Goal: Entertainment & Leisure: Browse casually

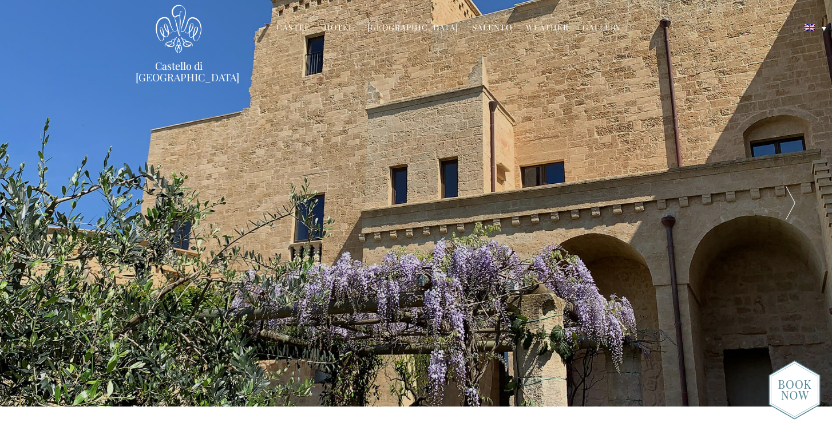
click at [793, 203] on div at bounding box center [790, 203] width 83 height 406
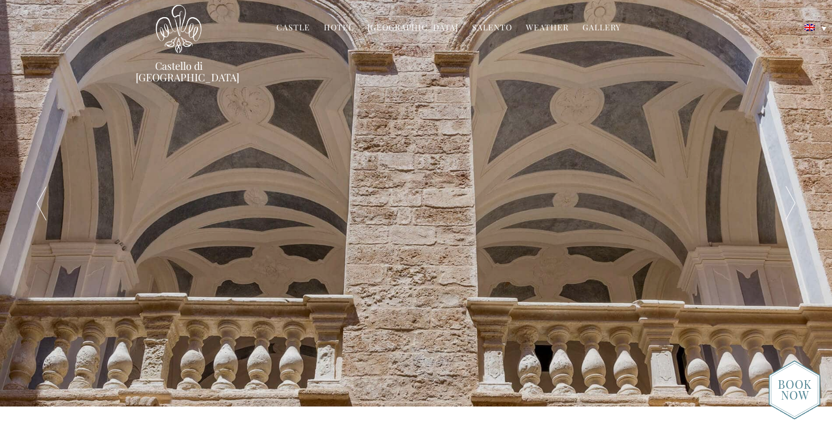
click at [793, 203] on div at bounding box center [790, 203] width 83 height 406
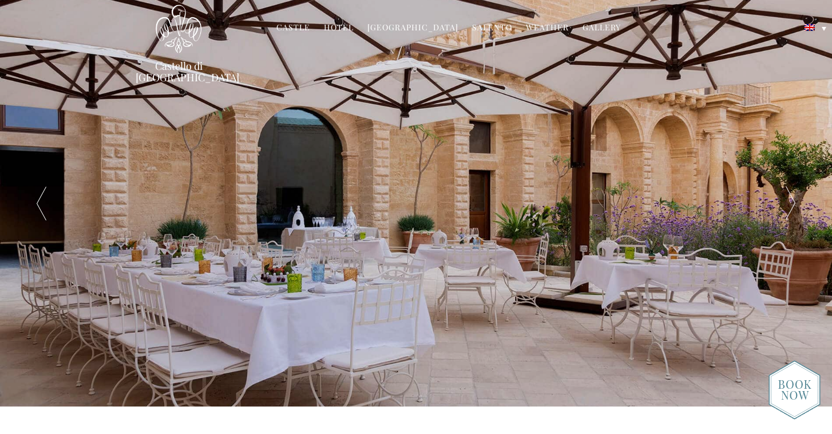
click at [793, 203] on div at bounding box center [790, 203] width 83 height 406
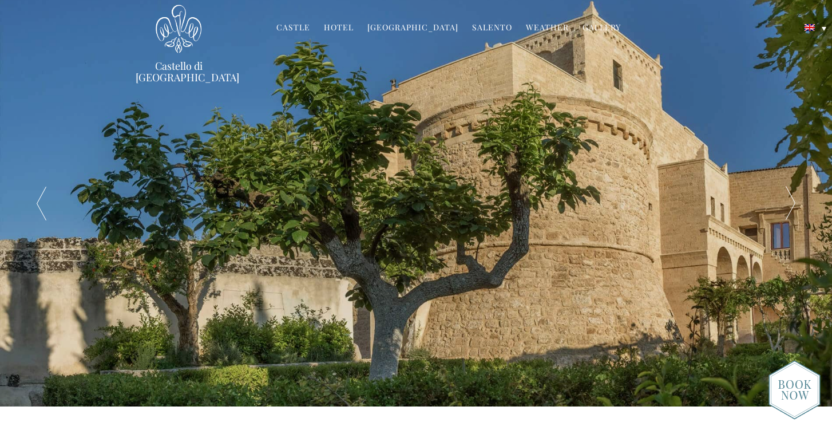
click at [793, 203] on div at bounding box center [790, 203] width 83 height 406
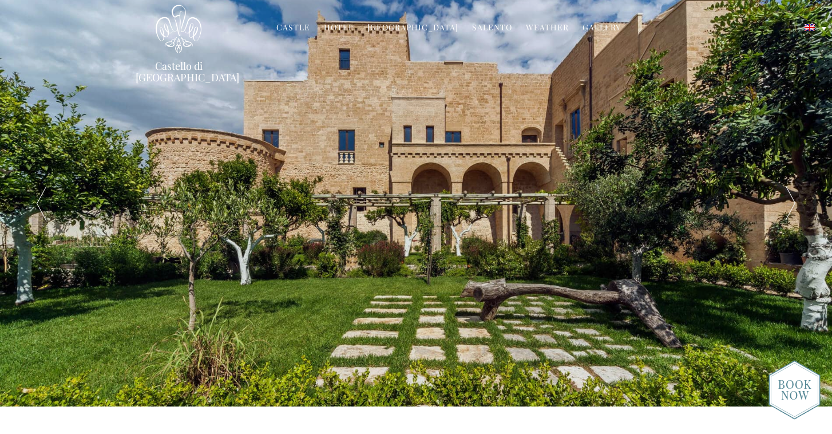
click at [584, 25] on link "Gallery" at bounding box center [602, 28] width 38 height 13
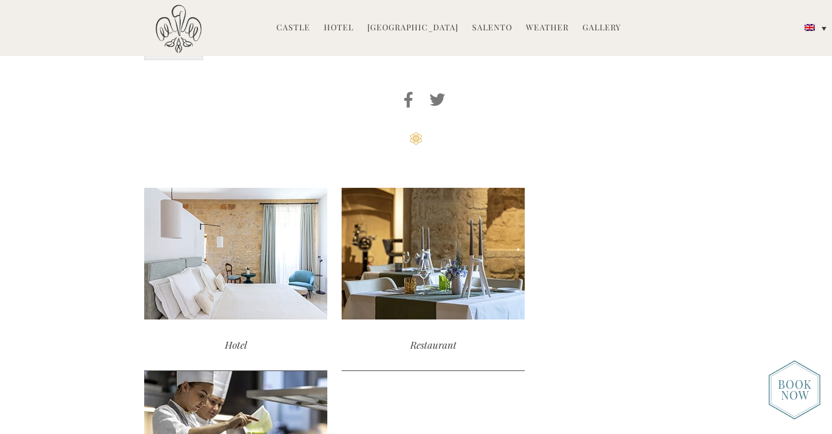
scroll to position [1159, 0]
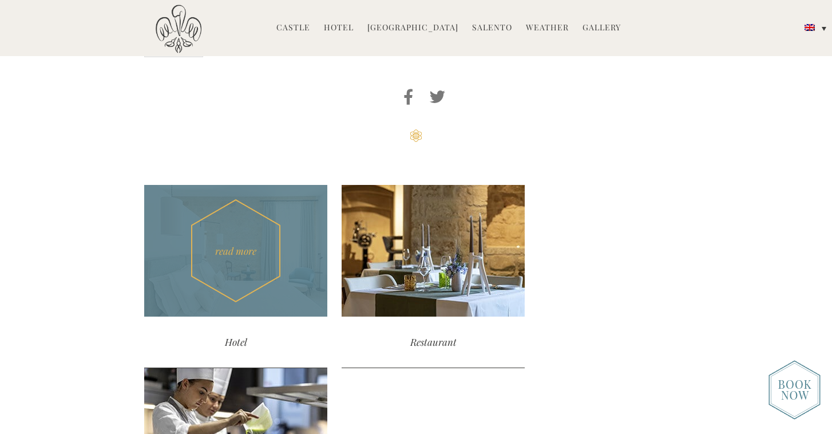
click at [233, 239] on div "read more" at bounding box center [235, 251] width 183 height 132
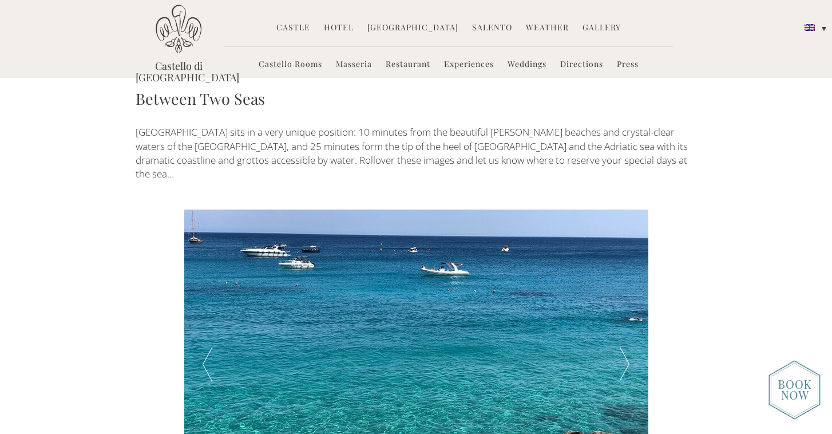
scroll to position [1856, 0]
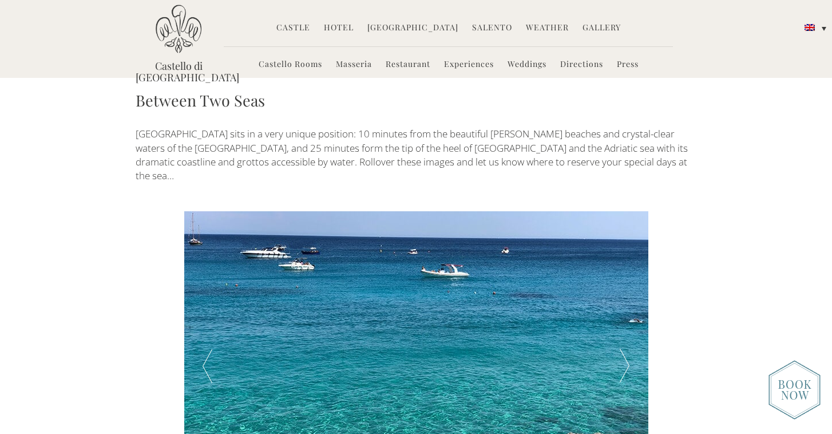
click at [626, 280] on div at bounding box center [625, 365] width 46 height 309
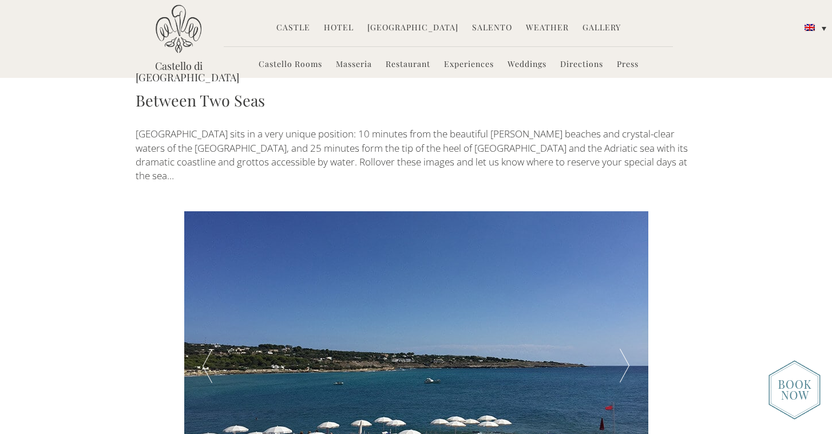
click at [626, 280] on div at bounding box center [625, 365] width 46 height 309
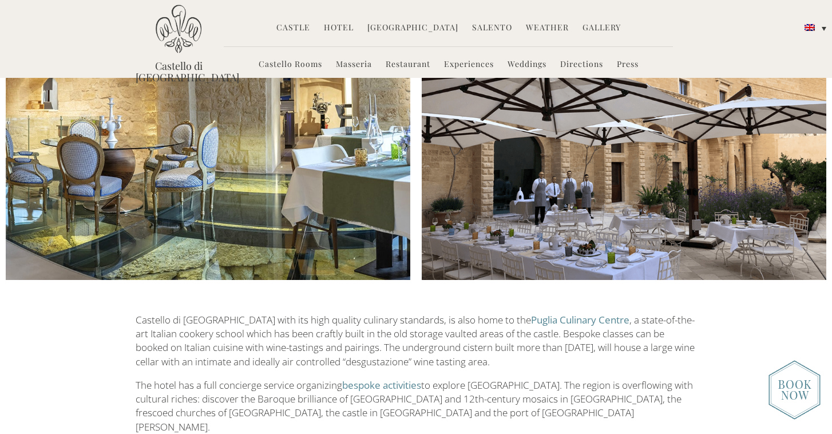
scroll to position [1468, 0]
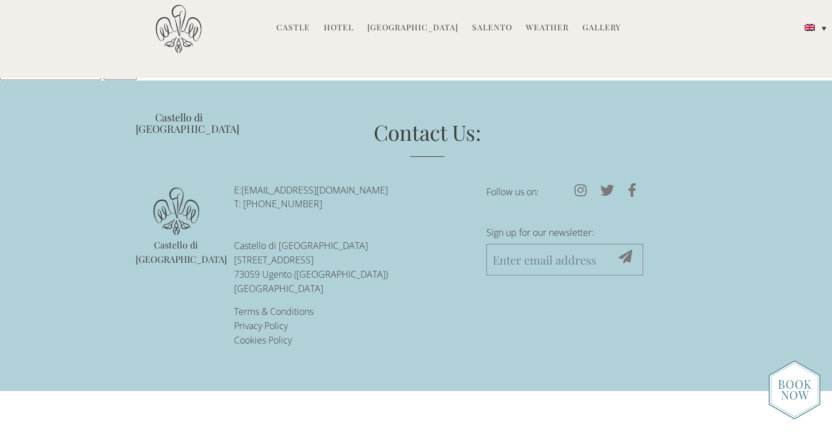
click at [796, 386] on img at bounding box center [795, 390] width 52 height 60
click at [296, 25] on link "Castle" at bounding box center [293, 28] width 34 height 13
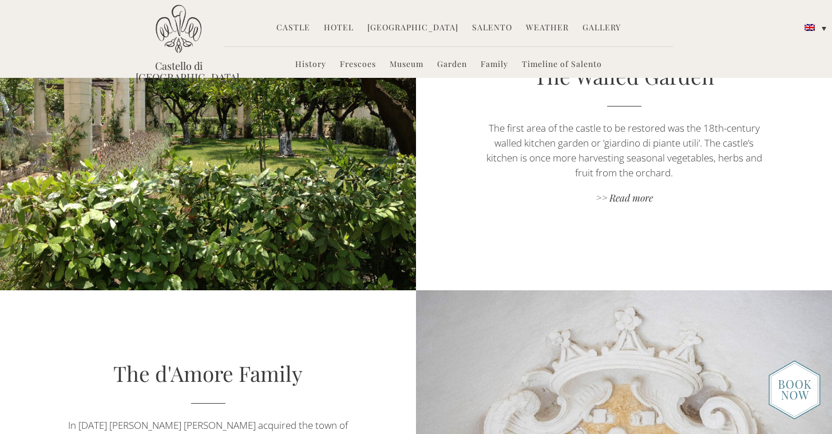
scroll to position [1657, 0]
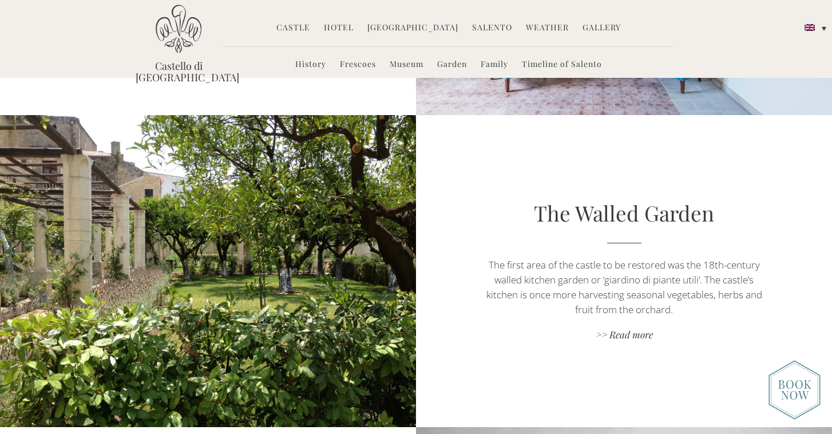
click at [351, 27] on link "Hotel" at bounding box center [339, 28] width 30 height 13
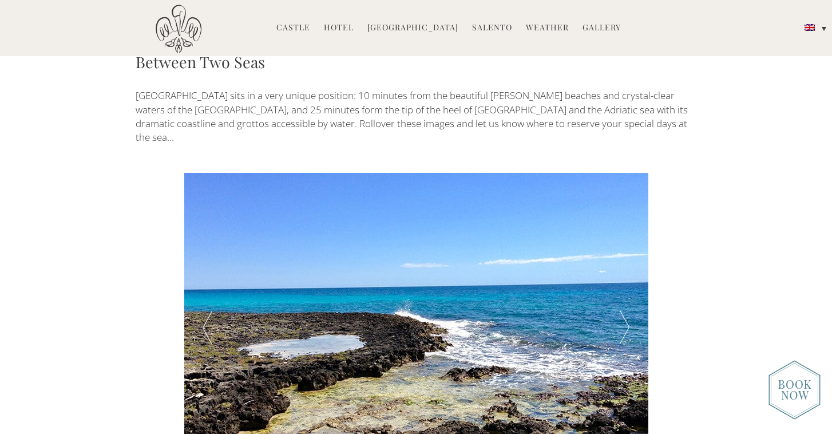
scroll to position [1896, 0]
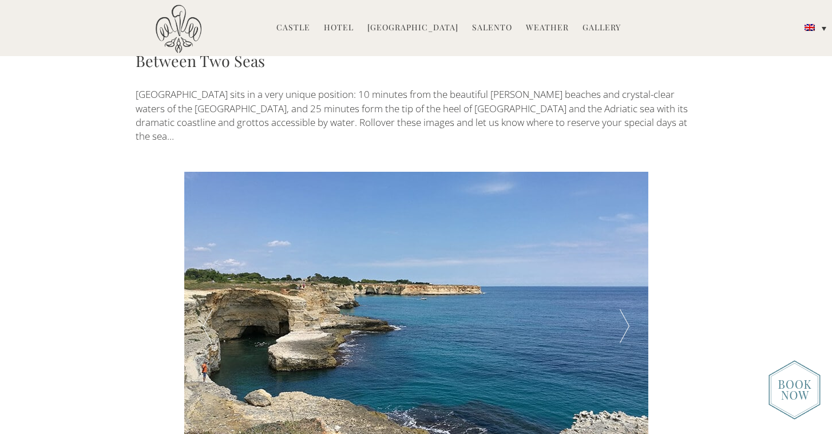
click at [626, 239] on div at bounding box center [625, 326] width 46 height 309
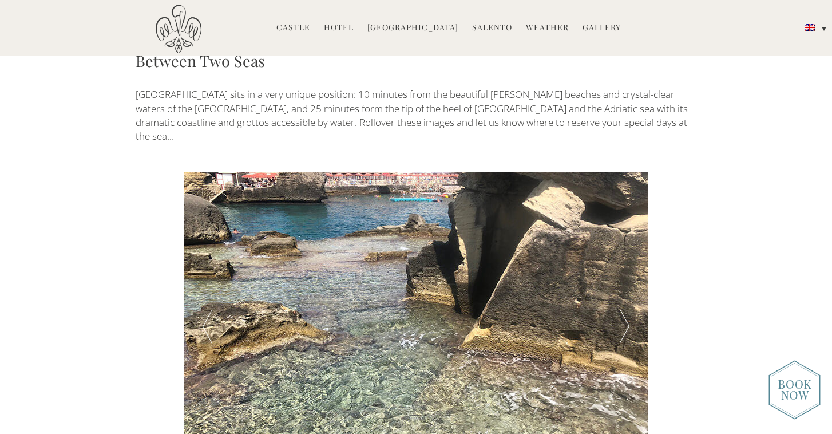
click at [626, 239] on div at bounding box center [625, 326] width 46 height 309
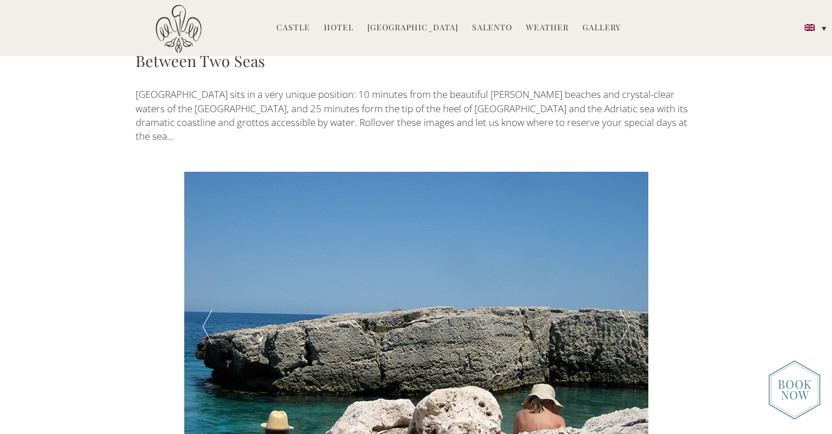
click at [626, 239] on div at bounding box center [625, 326] width 46 height 309
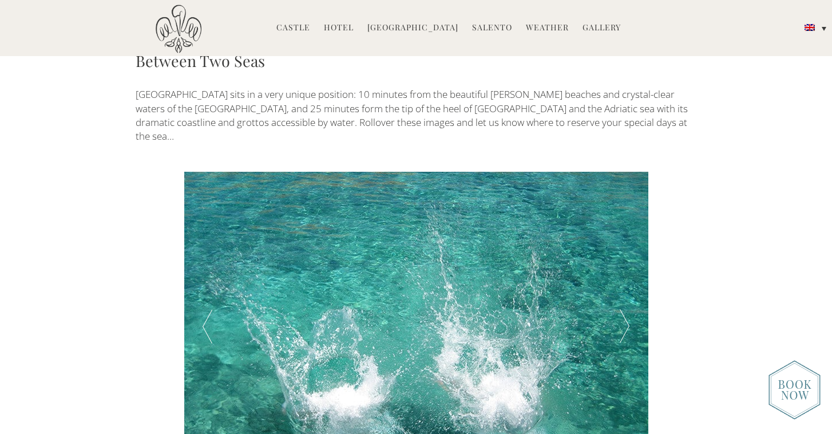
click at [626, 239] on div at bounding box center [625, 326] width 46 height 309
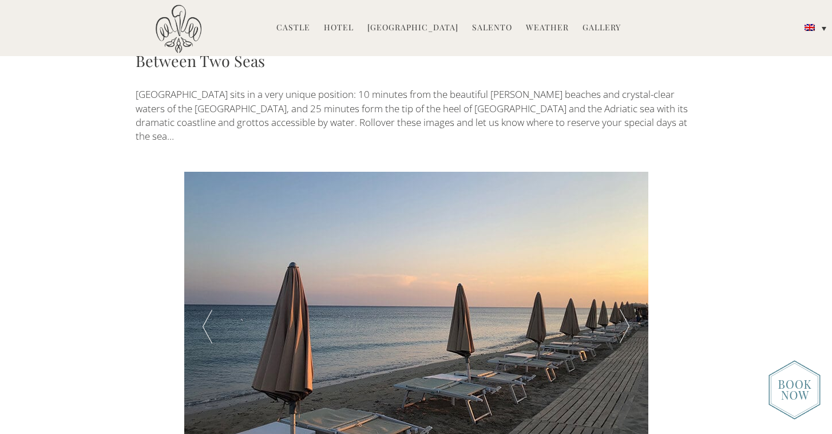
click at [626, 239] on div at bounding box center [625, 326] width 46 height 309
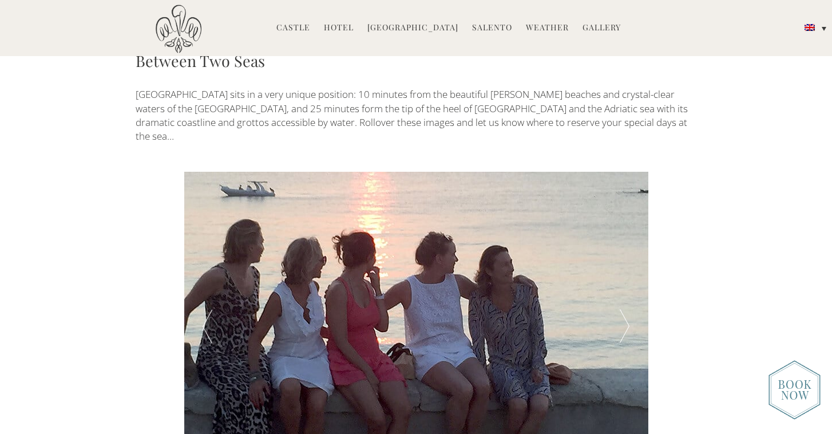
click at [626, 239] on div at bounding box center [625, 326] width 46 height 309
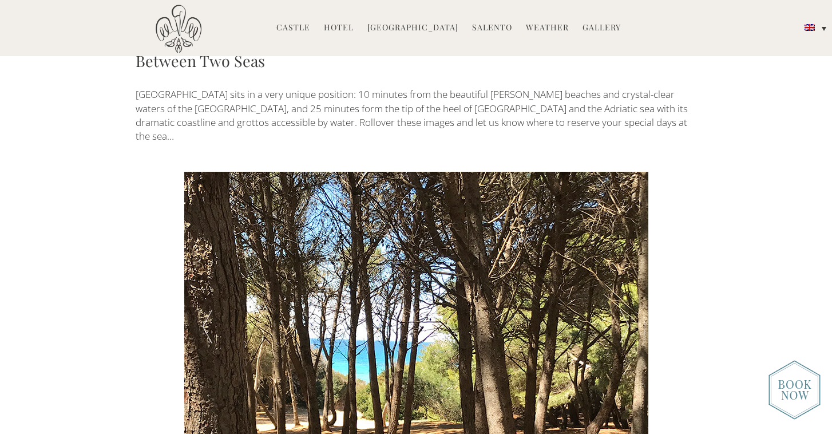
click at [626, 239] on div at bounding box center [625, 326] width 46 height 309
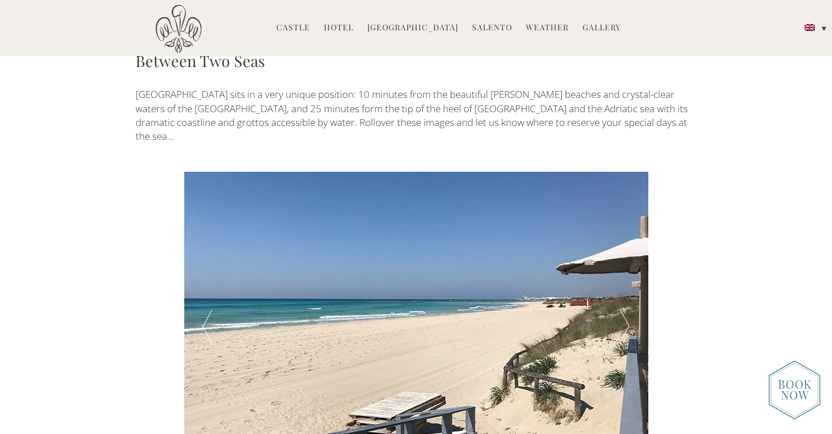
click at [626, 239] on div at bounding box center [625, 326] width 46 height 309
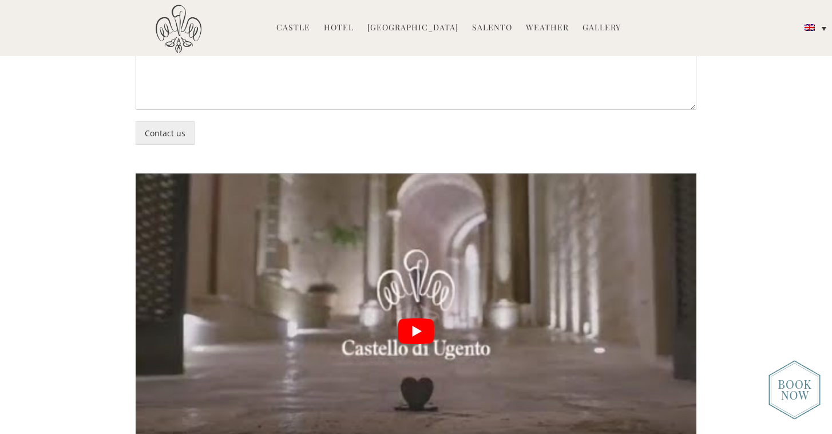
scroll to position [2635, 0]
click at [426, 246] on button "play Youtube video" at bounding box center [416, 330] width 561 height 315
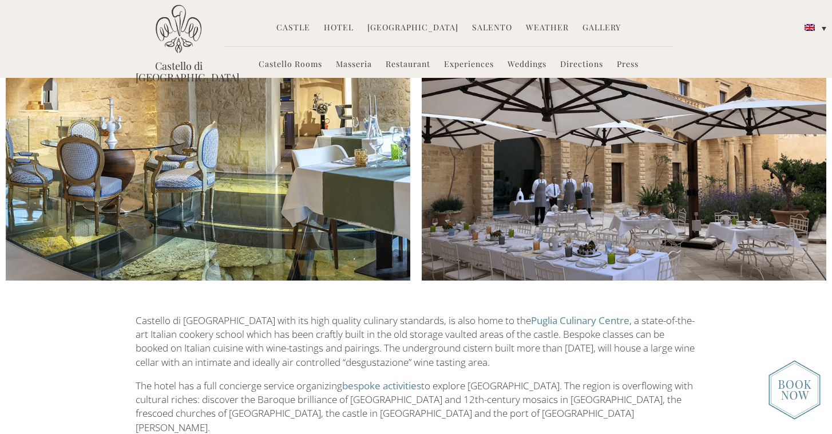
scroll to position [1471, 0]
